Goal: Information Seeking & Learning: Learn about a topic

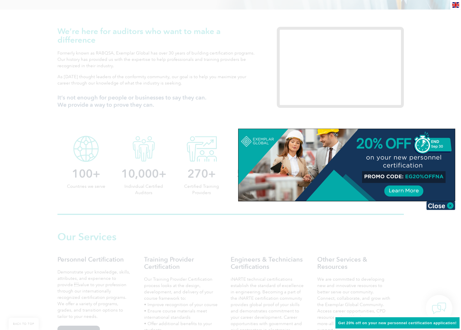
scroll to position [177, 0]
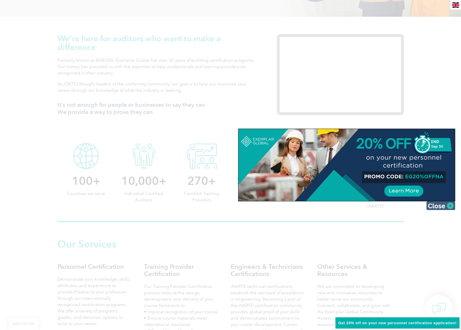
click at [447, 204] on img at bounding box center [440, 205] width 29 height 9
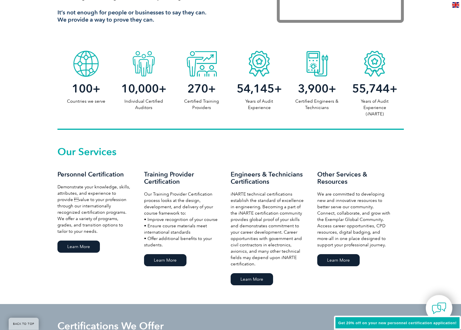
scroll to position [294, 0]
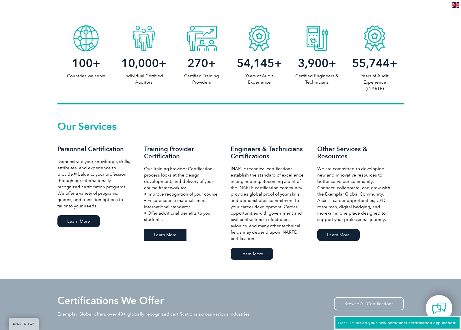
click at [169, 234] on link "Learn More" at bounding box center [165, 235] width 42 height 12
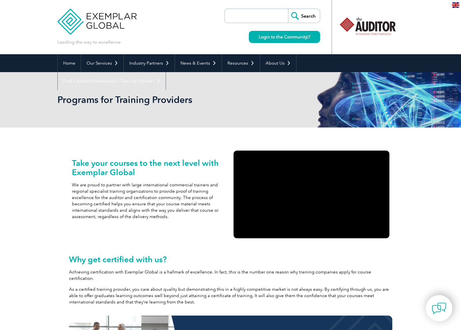
click at [238, 16] on input "search" at bounding box center [257, 16] width 61 height 14
type input "17024 accreditation"
click at [311, 11] on input "Search" at bounding box center [304, 16] width 32 height 14
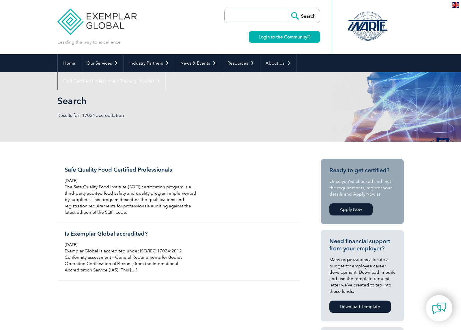
click at [241, 11] on input "search" at bounding box center [257, 16] width 61 height 14
type input "17024"
click at [288, 9] on input "Search" at bounding box center [304, 16] width 32 height 14
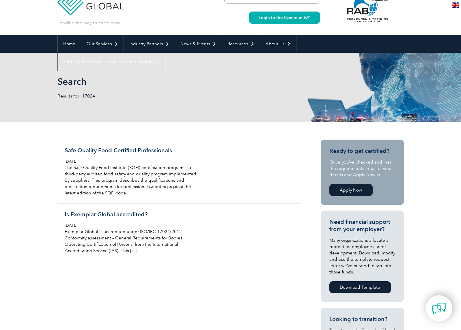
scroll to position [29, 0]
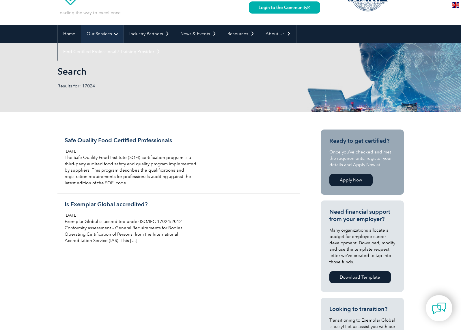
click at [94, 33] on link "Our Services" at bounding box center [102, 34] width 42 height 18
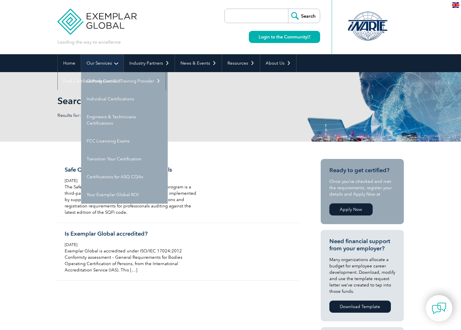
click at [98, 61] on link "Our Services" at bounding box center [102, 63] width 42 height 18
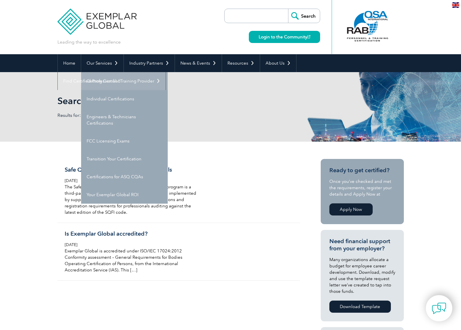
click at [101, 79] on link "Getting Certified" at bounding box center [124, 81] width 87 height 18
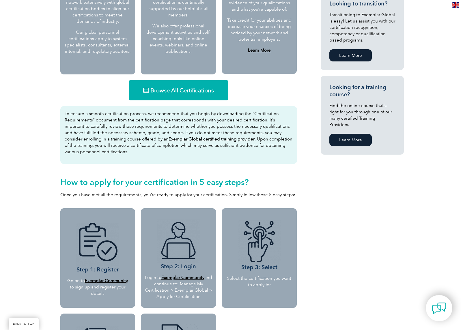
scroll to position [324, 0]
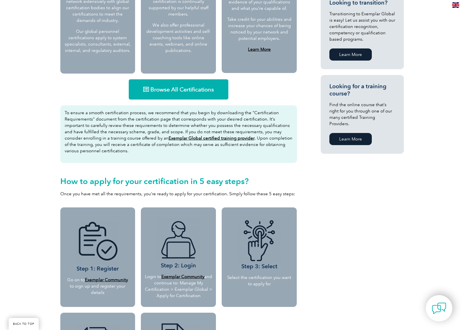
click at [177, 93] on link "Browse All Certifications" at bounding box center [179, 89] width 100 height 20
click at [169, 87] on span "Browse All Certifications" at bounding box center [181, 90] width 63 height 6
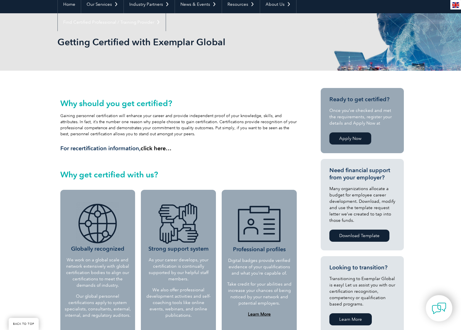
scroll to position [0, 0]
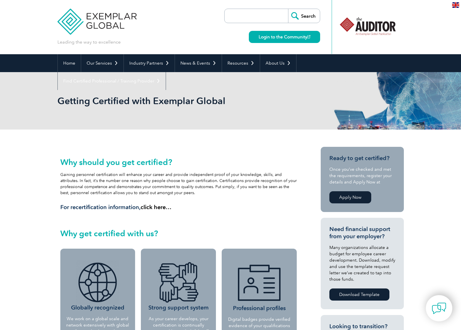
click at [242, 16] on input "search" at bounding box center [257, 16] width 61 height 14
type input "9001"
click at [288, 9] on input "Search" at bounding box center [304, 16] width 32 height 14
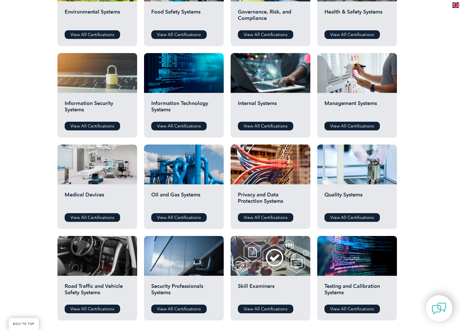
scroll to position [265, 0]
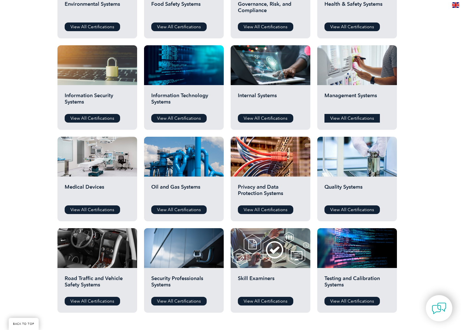
click at [340, 116] on link "View All Certifications" at bounding box center [351, 118] width 55 height 9
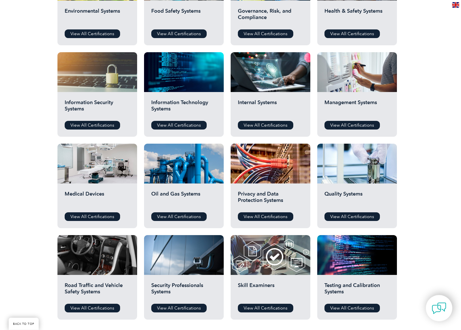
scroll to position [265, 0]
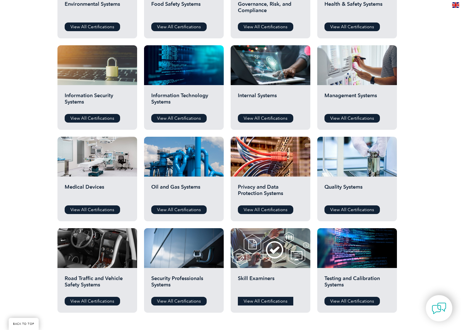
click at [254, 301] on link "View All Certifications" at bounding box center [265, 301] width 55 height 9
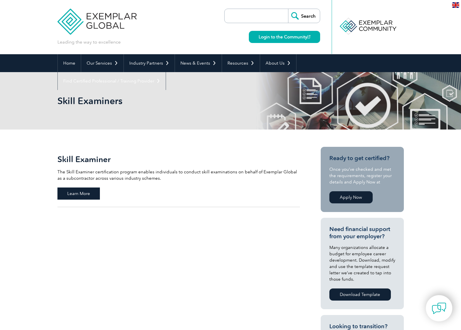
click at [79, 194] on span "Learn More" at bounding box center [78, 194] width 42 height 12
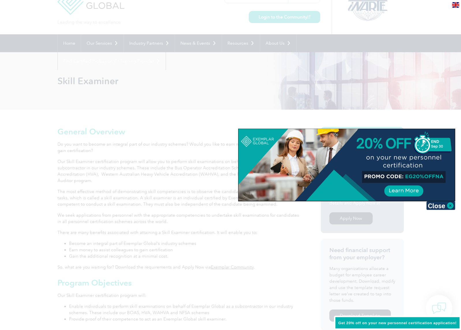
scroll to position [29, 0]
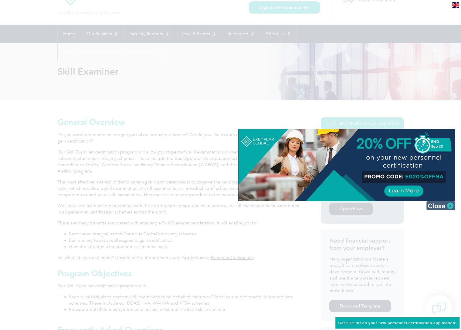
click at [449, 205] on img at bounding box center [440, 205] width 29 height 9
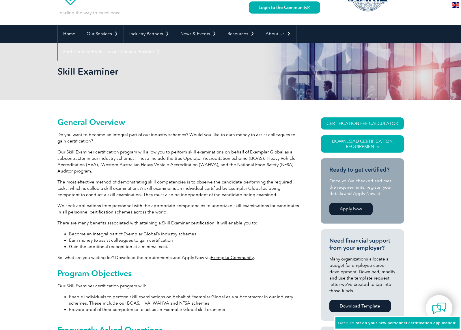
scroll to position [59, 0]
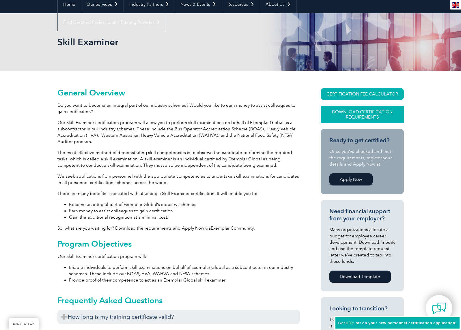
click at [343, 110] on link "Download Certification Requirements" at bounding box center [361, 114] width 83 height 17
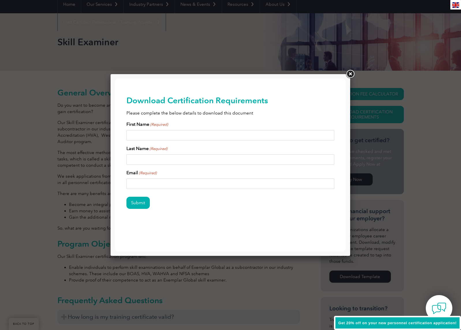
scroll to position [0, 0]
click at [351, 72] on link at bounding box center [350, 74] width 10 height 10
